Goal: Feedback & Contribution: Leave review/rating

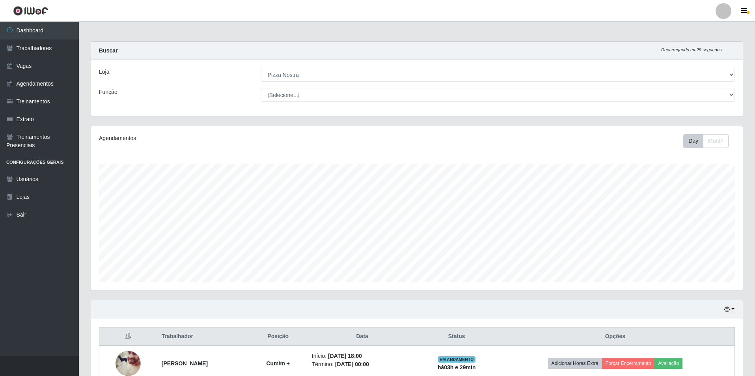
select select "337"
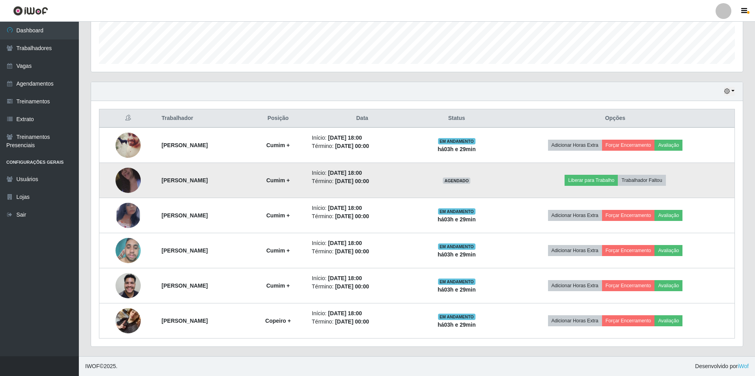
scroll to position [164, 652]
click at [608, 178] on button "Liberar para Trabalho" at bounding box center [591, 180] width 53 height 11
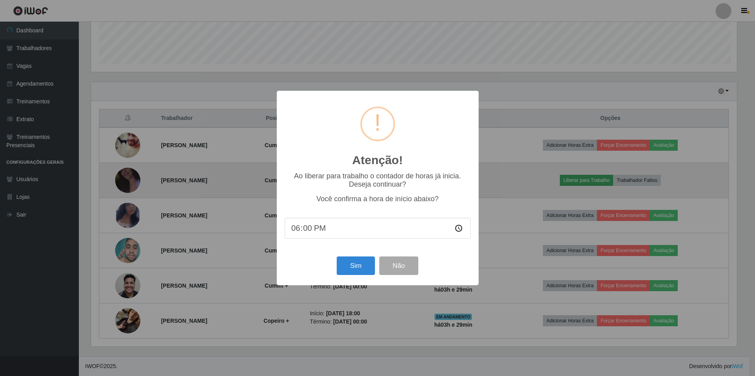
scroll to position [164, 648]
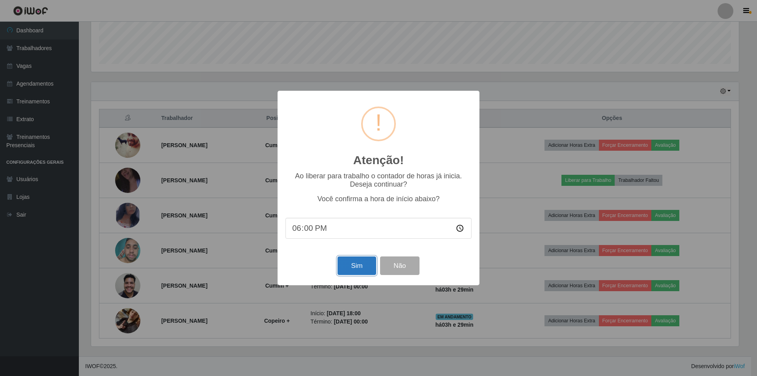
click at [359, 272] on button "Sim" at bounding box center [357, 265] width 38 height 19
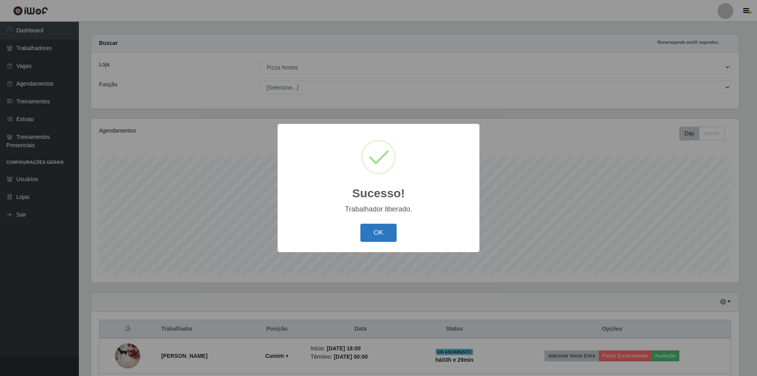
click at [393, 232] on button "OK" at bounding box center [378, 233] width 37 height 19
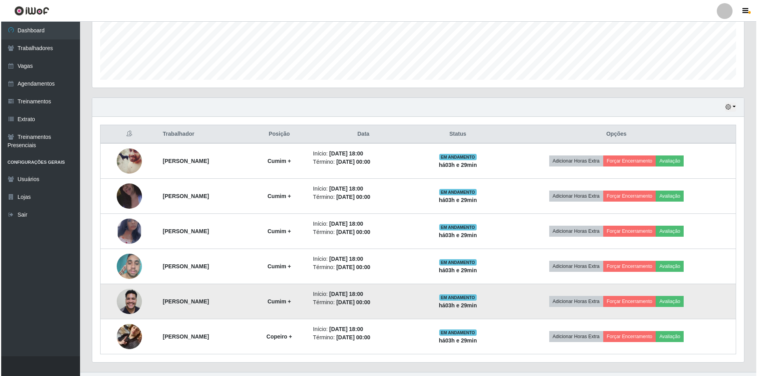
scroll to position [218, 0]
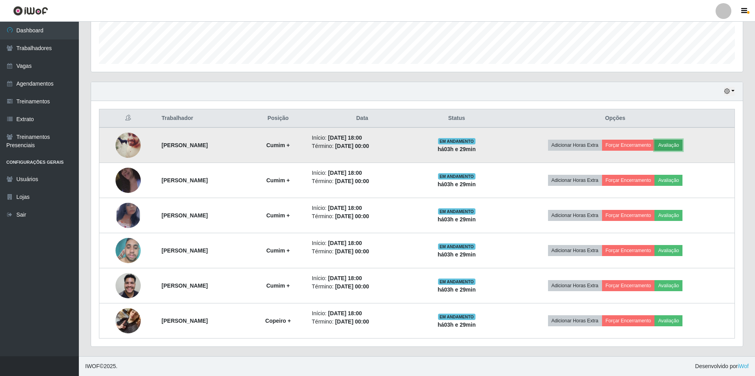
click at [683, 146] on button "Avaliação" at bounding box center [669, 145] width 28 height 11
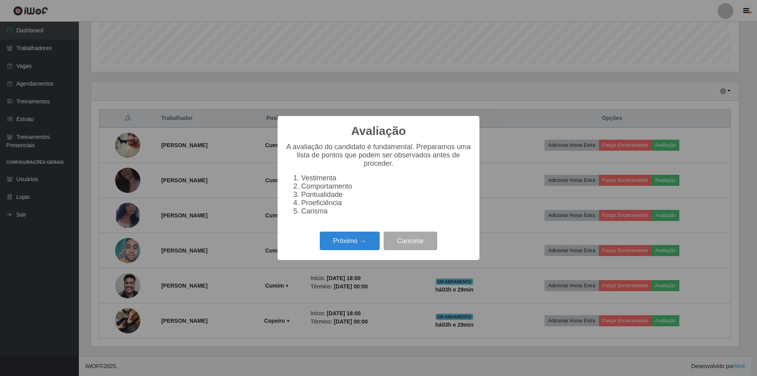
scroll to position [164, 648]
click at [357, 246] on button "Próximo →" at bounding box center [350, 240] width 60 height 19
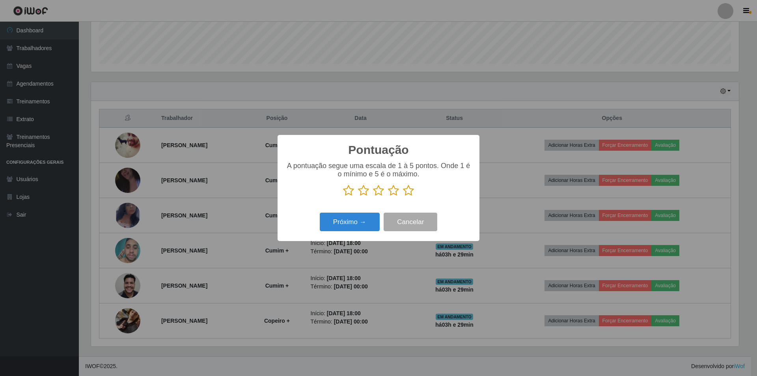
click at [409, 196] on icon at bounding box center [408, 191] width 11 height 12
click at [403, 196] on input "radio" at bounding box center [403, 196] width 0 height 0
click at [361, 222] on button "Próximo →" at bounding box center [350, 222] width 60 height 19
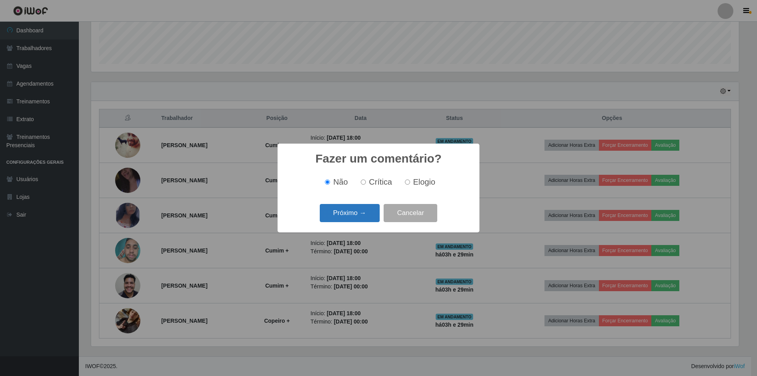
click at [357, 213] on button "Próximo →" at bounding box center [350, 213] width 60 height 19
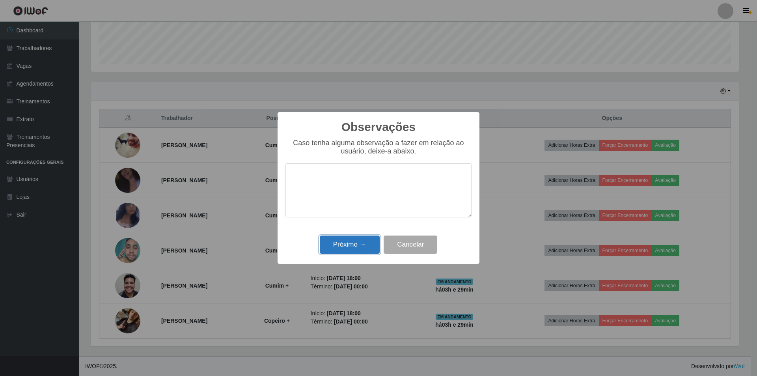
click at [345, 241] on button "Próximo →" at bounding box center [350, 244] width 60 height 19
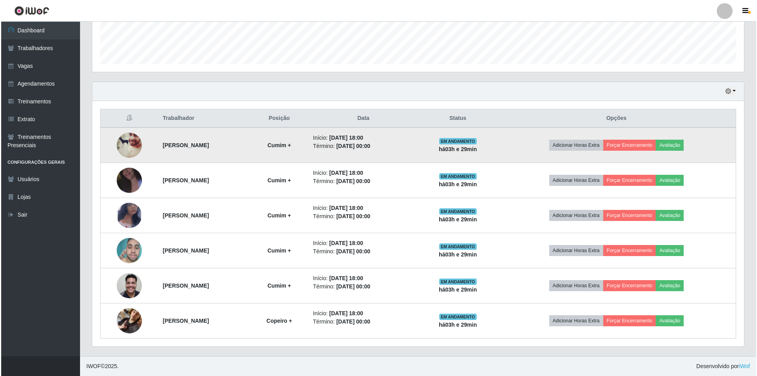
scroll to position [164, 652]
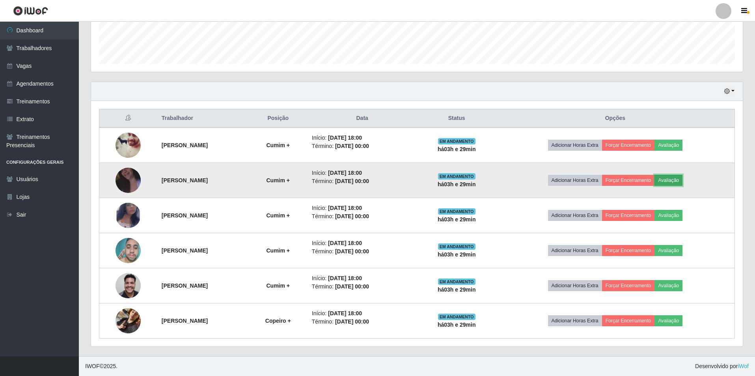
click at [683, 182] on button "Avaliação" at bounding box center [669, 180] width 28 height 11
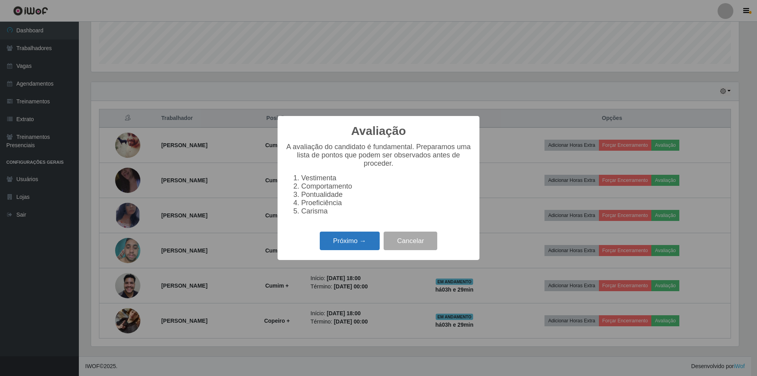
click at [373, 242] on button "Próximo →" at bounding box center [350, 240] width 60 height 19
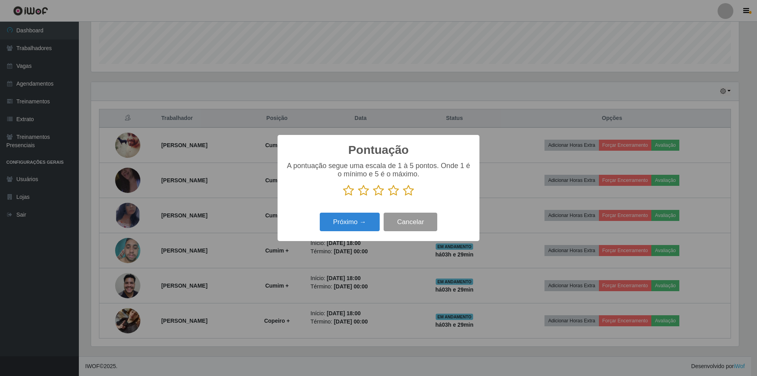
scroll to position [394128, 393644]
click at [406, 196] on icon at bounding box center [408, 191] width 11 height 12
click at [403, 196] on input "radio" at bounding box center [403, 196] width 0 height 0
click at [368, 218] on button "Próximo →" at bounding box center [350, 222] width 60 height 19
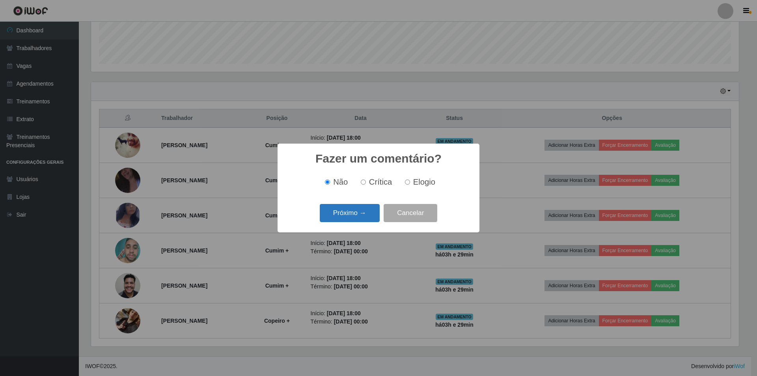
click at [363, 217] on button "Próximo →" at bounding box center [350, 213] width 60 height 19
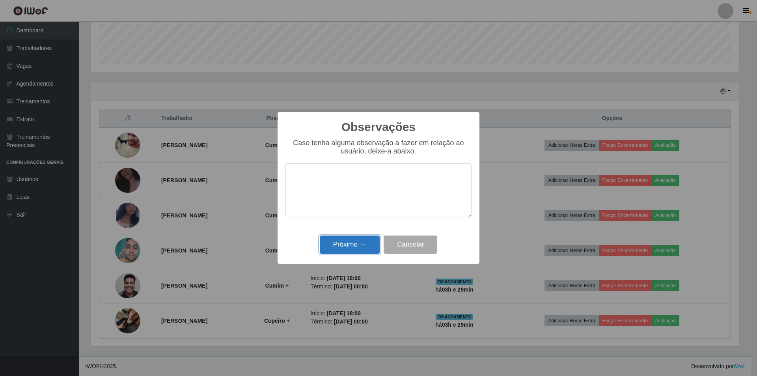
click at [357, 244] on button "Próximo →" at bounding box center [350, 244] width 60 height 19
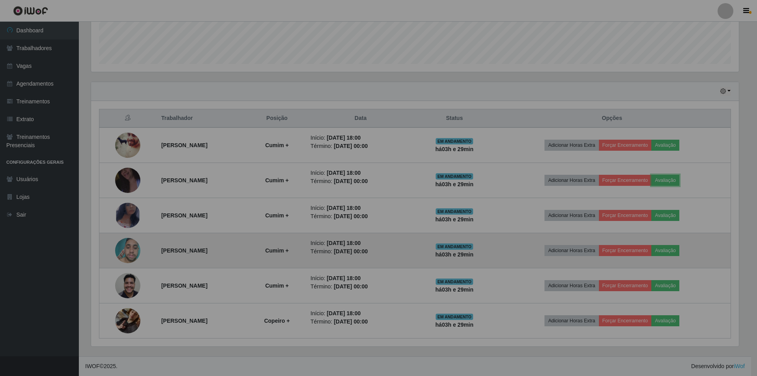
scroll to position [164, 652]
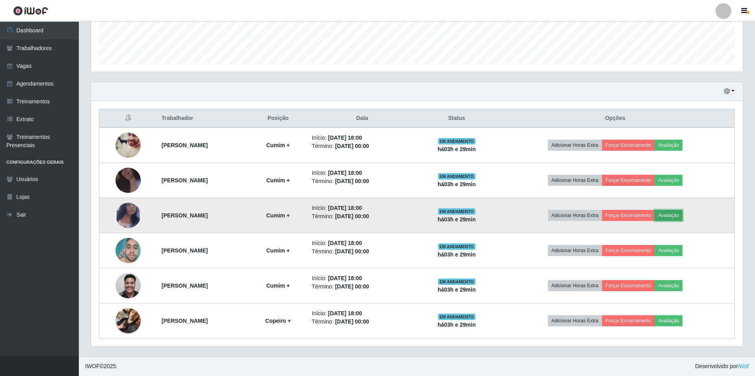
click at [681, 211] on button "Avaliação" at bounding box center [669, 215] width 28 height 11
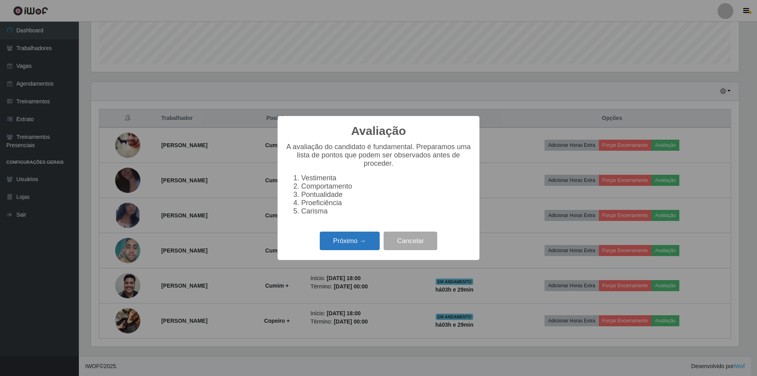
click at [347, 248] on button "Próximo →" at bounding box center [350, 240] width 60 height 19
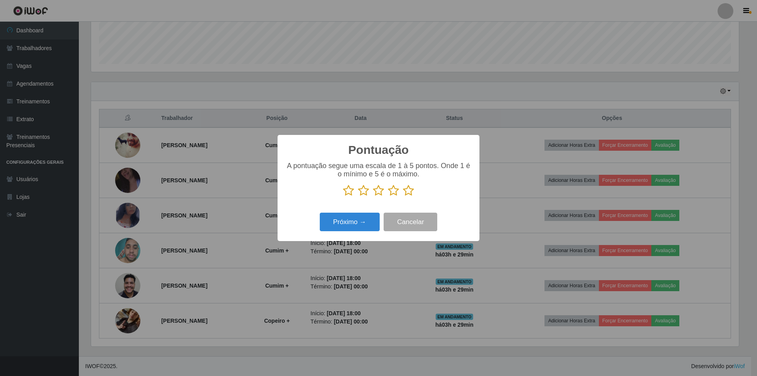
click at [406, 191] on icon at bounding box center [408, 191] width 11 height 12
click at [403, 196] on input "radio" at bounding box center [403, 196] width 0 height 0
click at [358, 227] on button "Próximo →" at bounding box center [350, 222] width 60 height 19
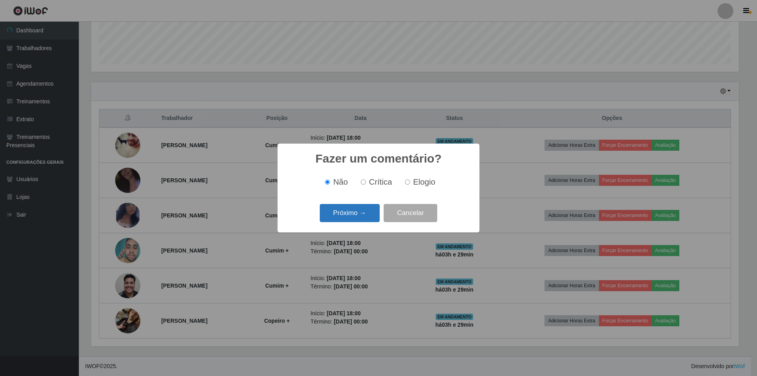
click at [353, 216] on button "Próximo →" at bounding box center [350, 213] width 60 height 19
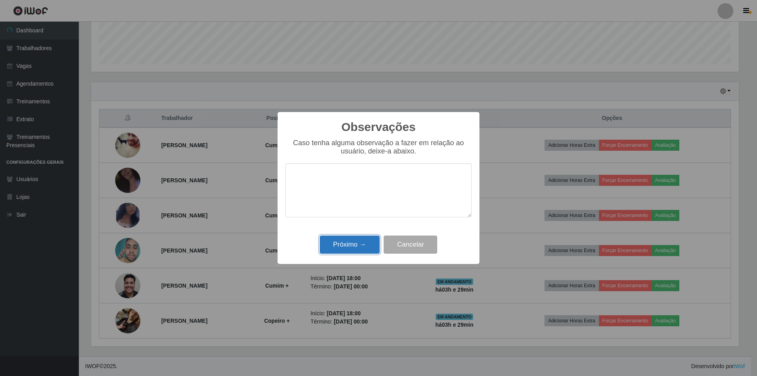
click at [352, 243] on button "Próximo →" at bounding box center [350, 244] width 60 height 19
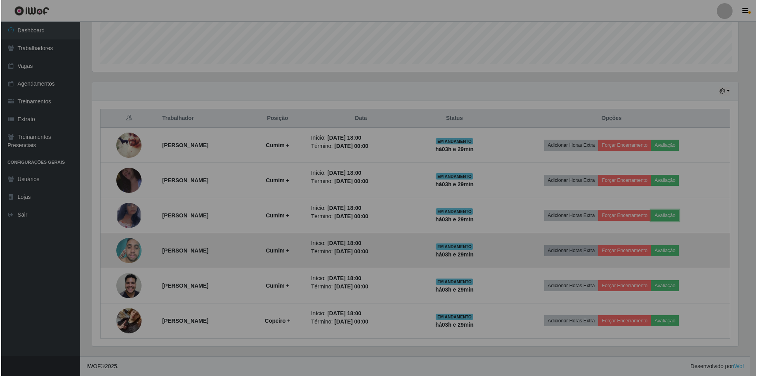
scroll to position [164, 652]
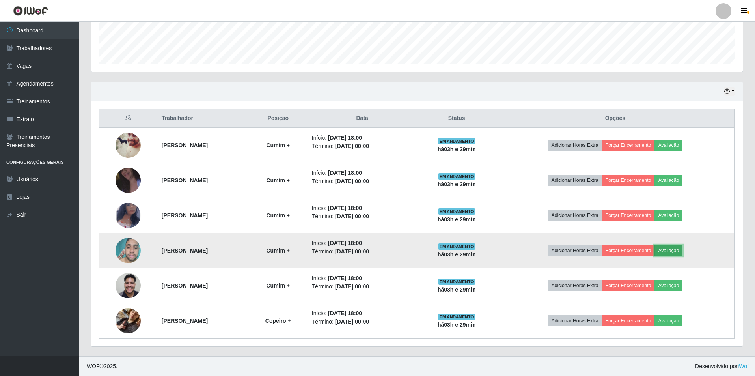
click at [679, 248] on button "Avaliação" at bounding box center [669, 250] width 28 height 11
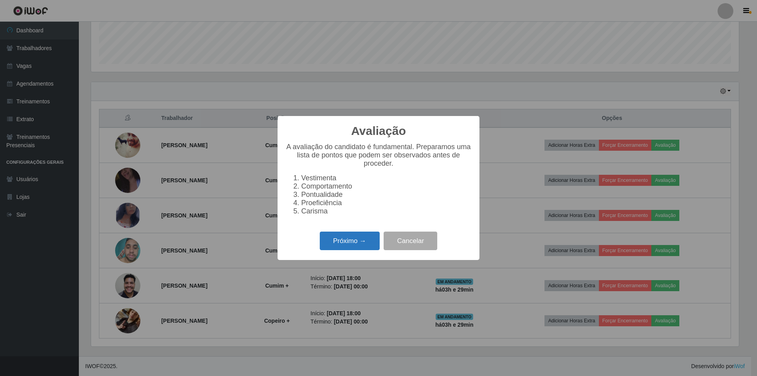
click at [352, 248] on button "Próximo →" at bounding box center [350, 240] width 60 height 19
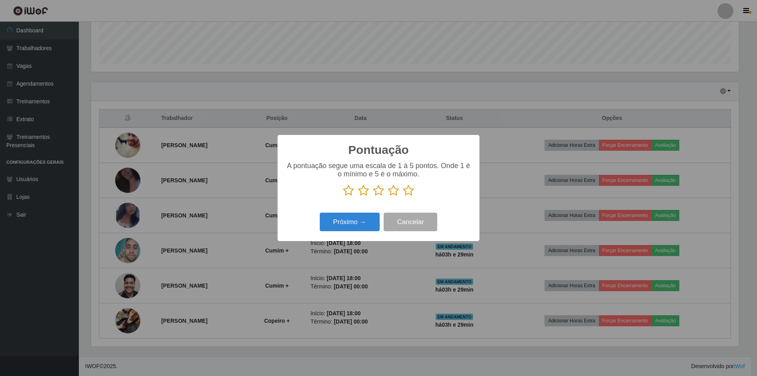
click at [412, 192] on icon at bounding box center [408, 191] width 11 height 12
click at [403, 196] on input "radio" at bounding box center [403, 196] width 0 height 0
click at [363, 225] on button "Próximo →" at bounding box center [350, 222] width 60 height 19
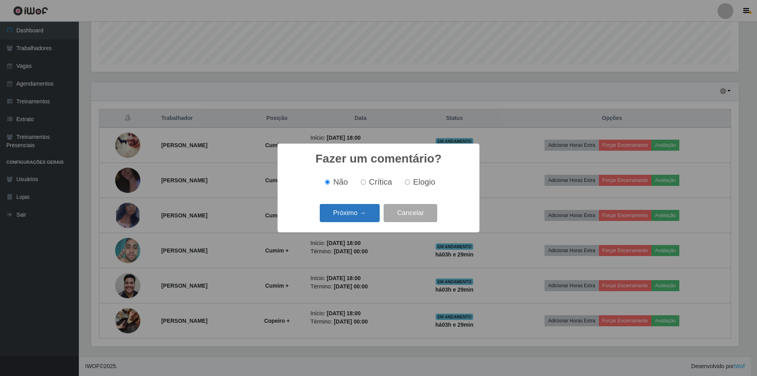
click at [354, 217] on button "Próximo →" at bounding box center [350, 213] width 60 height 19
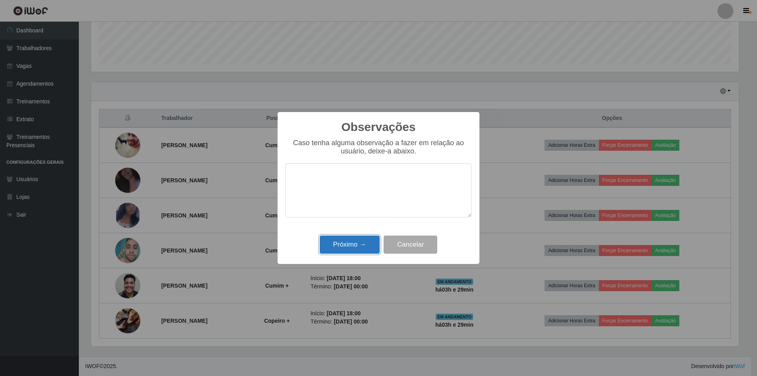
click at [351, 245] on button "Próximo →" at bounding box center [350, 244] width 60 height 19
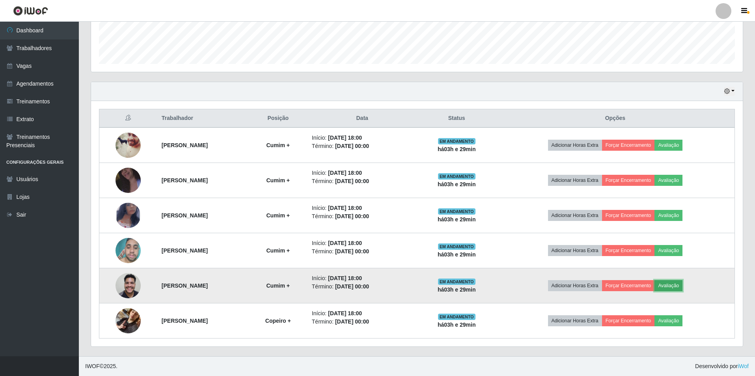
click at [683, 289] on button "Avaliação" at bounding box center [669, 285] width 28 height 11
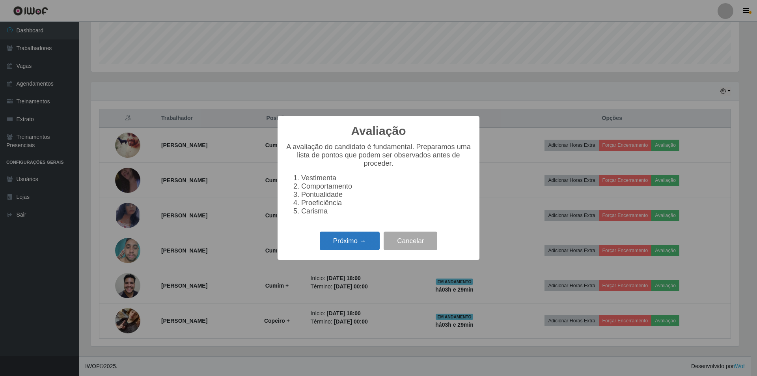
click at [362, 248] on button "Próximo →" at bounding box center [350, 240] width 60 height 19
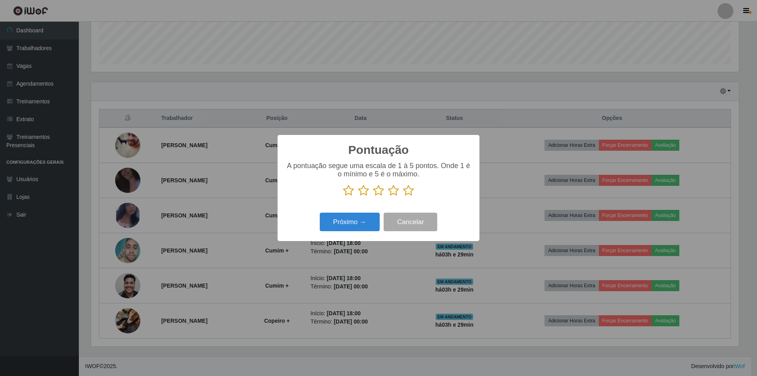
click at [409, 190] on icon at bounding box center [408, 191] width 11 height 12
click at [403, 196] on input "radio" at bounding box center [403, 196] width 0 height 0
click at [362, 222] on button "Próximo →" at bounding box center [350, 222] width 60 height 19
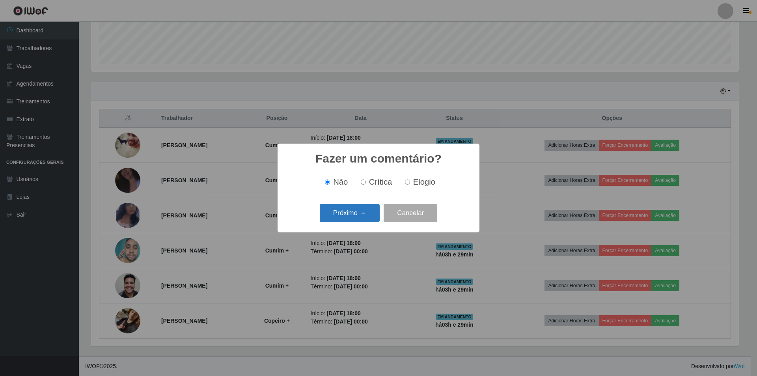
click at [355, 217] on button "Próximo →" at bounding box center [350, 213] width 60 height 19
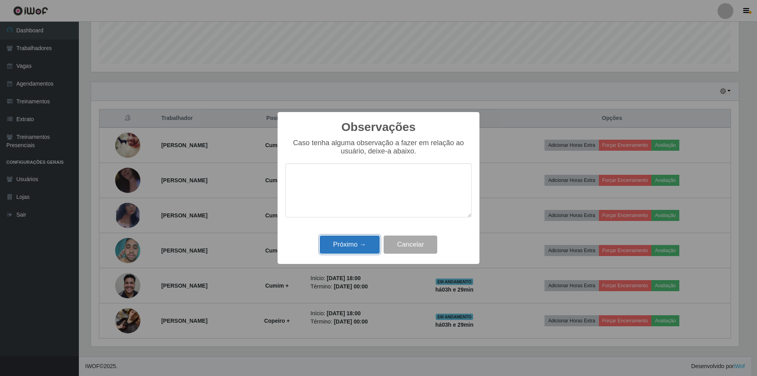
click at [355, 239] on button "Próximo →" at bounding box center [350, 244] width 60 height 19
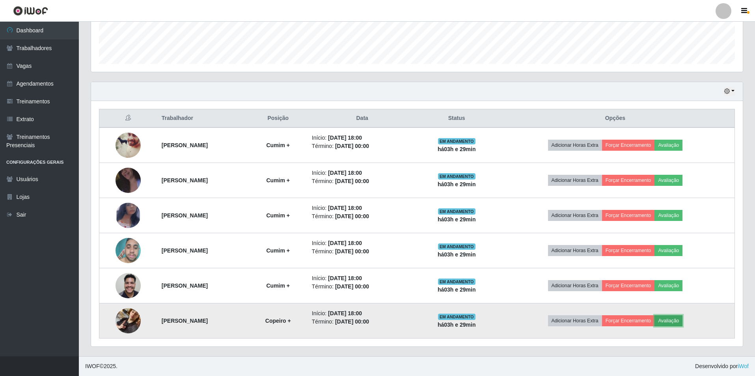
click at [683, 319] on button "Avaliação" at bounding box center [669, 320] width 28 height 11
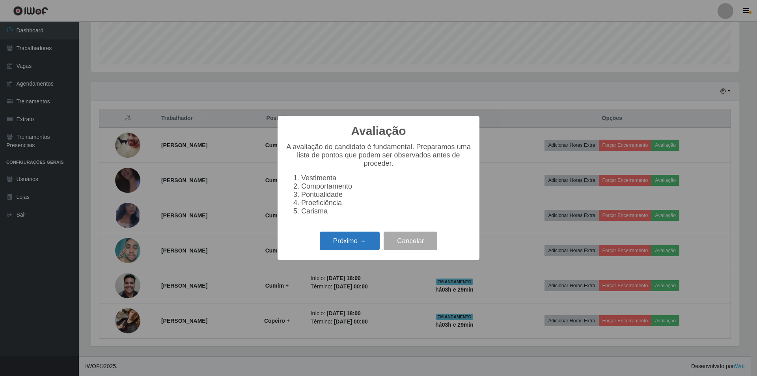
click at [354, 250] on button "Próximo →" at bounding box center [350, 240] width 60 height 19
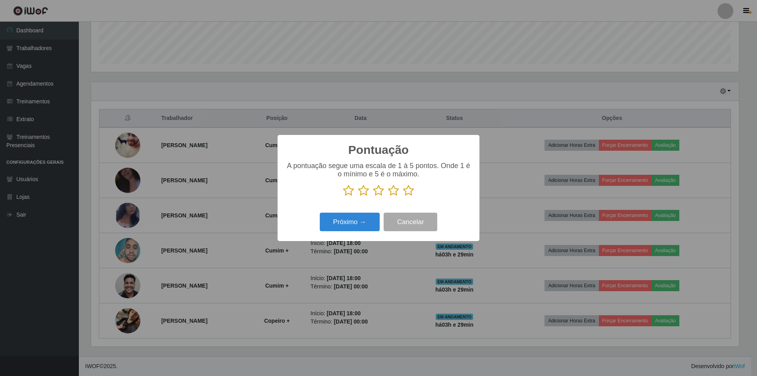
click at [410, 190] on icon at bounding box center [408, 191] width 11 height 12
click at [403, 196] on input "radio" at bounding box center [403, 196] width 0 height 0
click at [356, 218] on button "Próximo →" at bounding box center [350, 222] width 60 height 19
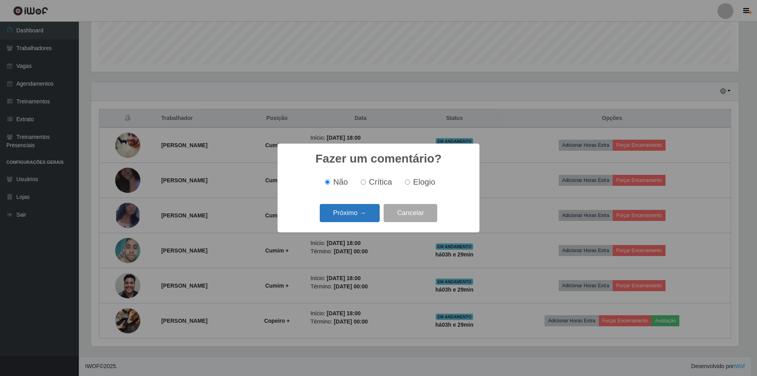
click at [351, 216] on button "Próximo →" at bounding box center [350, 213] width 60 height 19
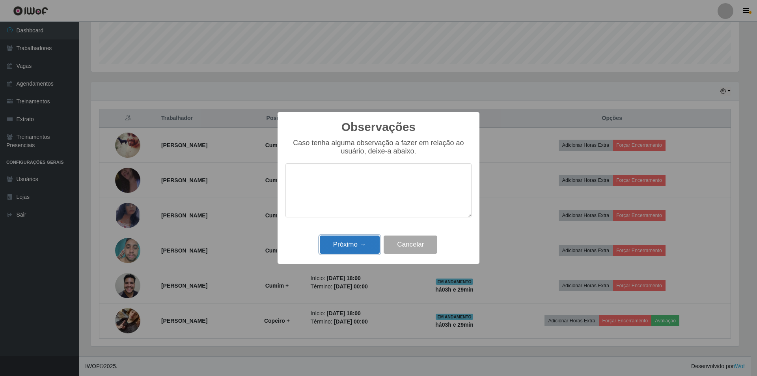
click at [355, 241] on button "Próximo →" at bounding box center [350, 244] width 60 height 19
